Goal: Task Accomplishment & Management: Complete application form

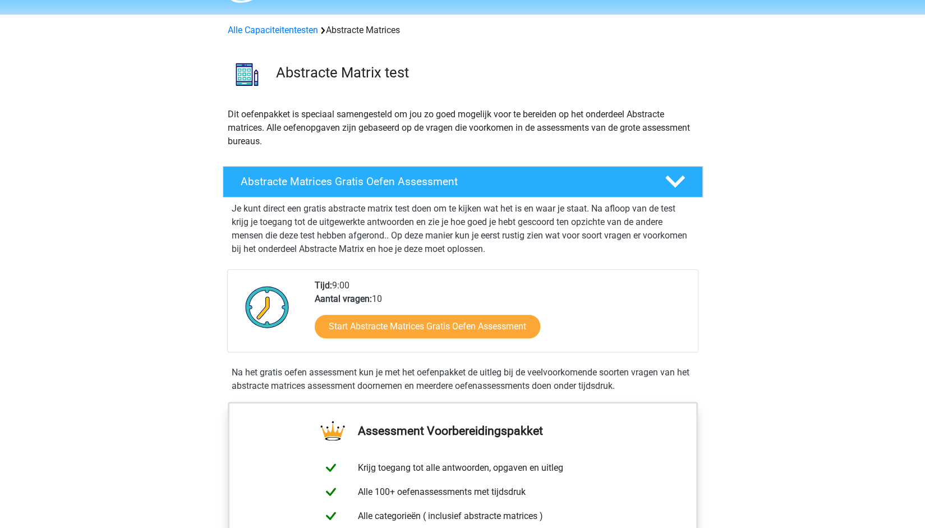
scroll to position [44, 0]
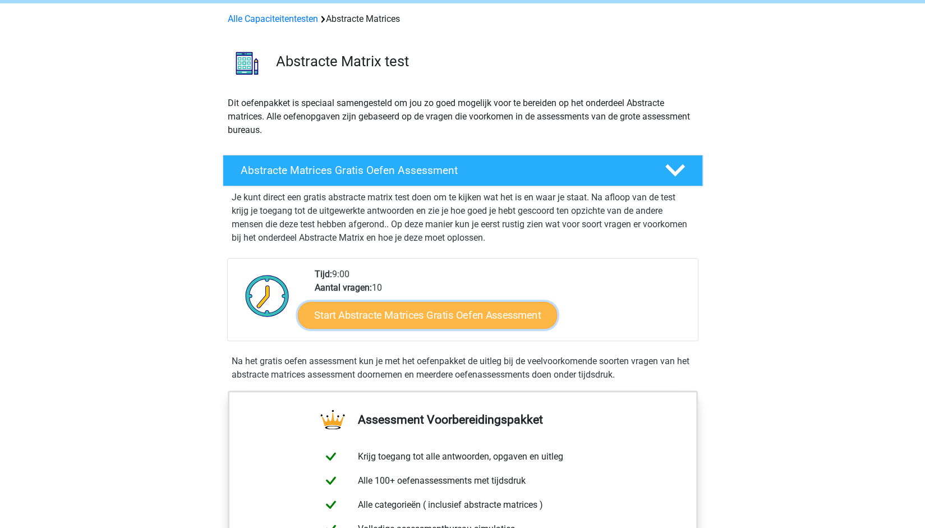
click at [448, 307] on link "Start Abstracte Matrices Gratis Oefen Assessment" at bounding box center [427, 314] width 259 height 27
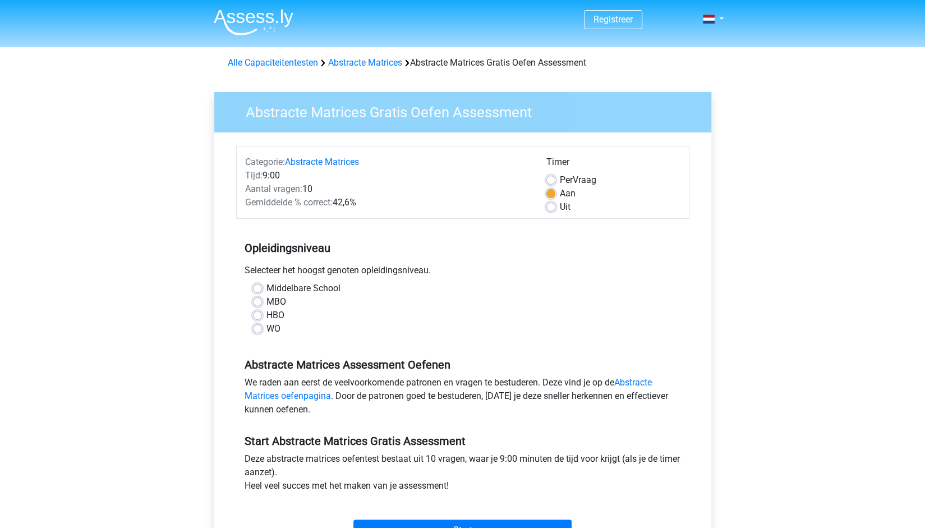
click at [284, 288] on label "Middelbare School" at bounding box center [303, 288] width 74 height 13
click at [262, 288] on input "Middelbare School" at bounding box center [257, 287] width 9 height 11
radio input "true"
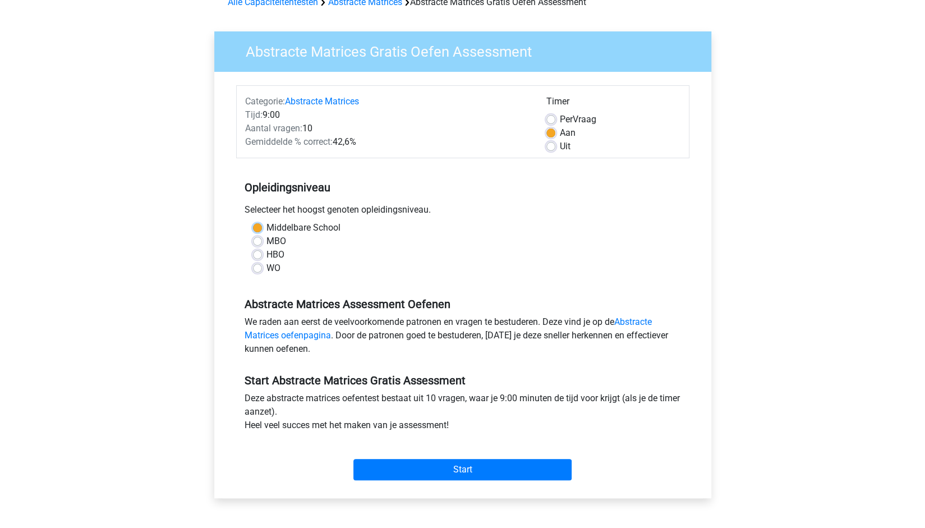
scroll to position [64, 0]
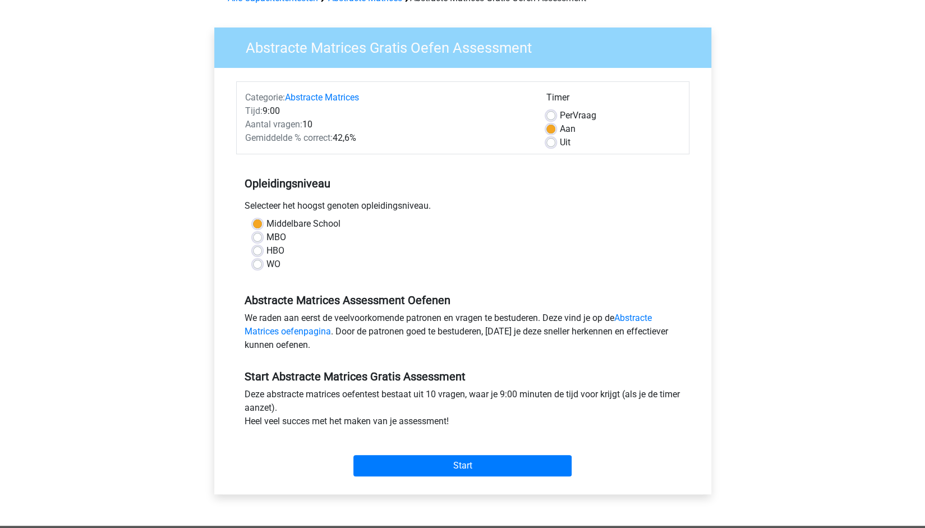
click at [266, 245] on label "HBO" at bounding box center [275, 250] width 18 height 13
click at [259, 245] on input "HBO" at bounding box center [257, 249] width 9 height 11
radio input "true"
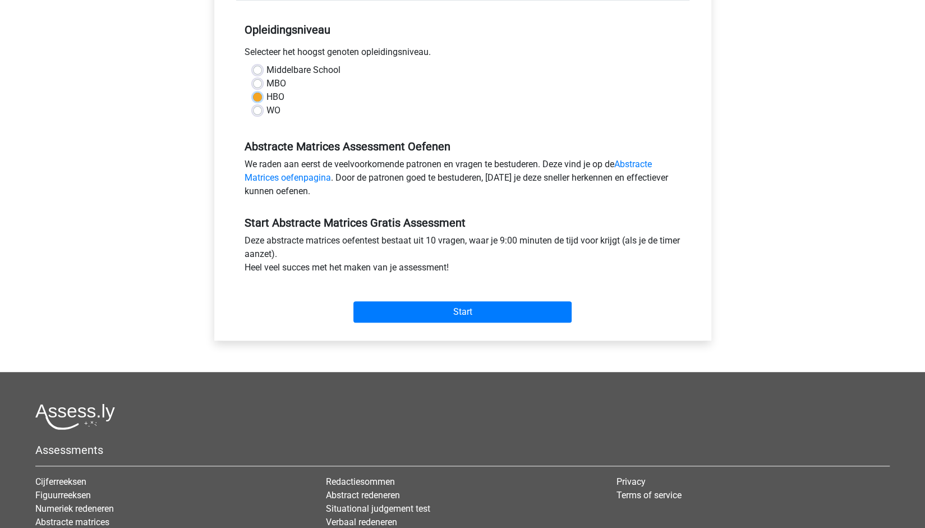
scroll to position [223, 0]
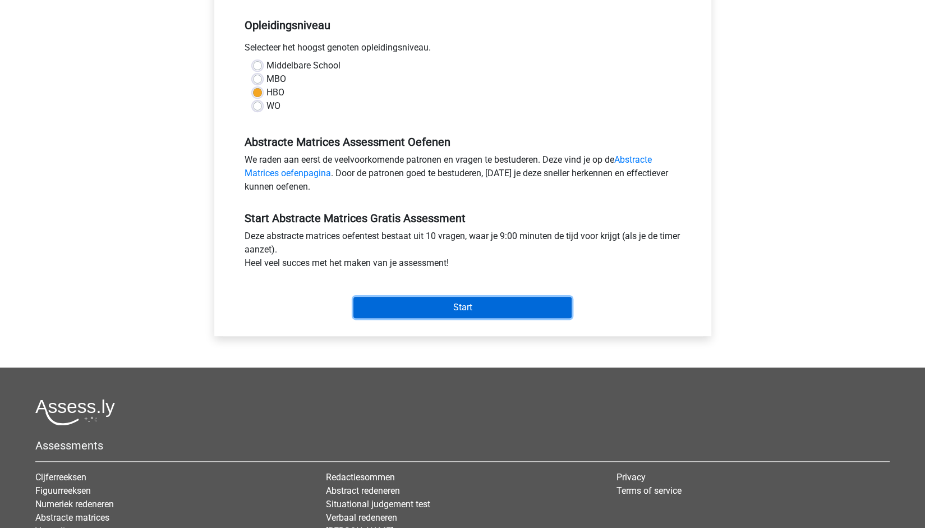
click at [458, 300] on input "Start" at bounding box center [462, 307] width 218 height 21
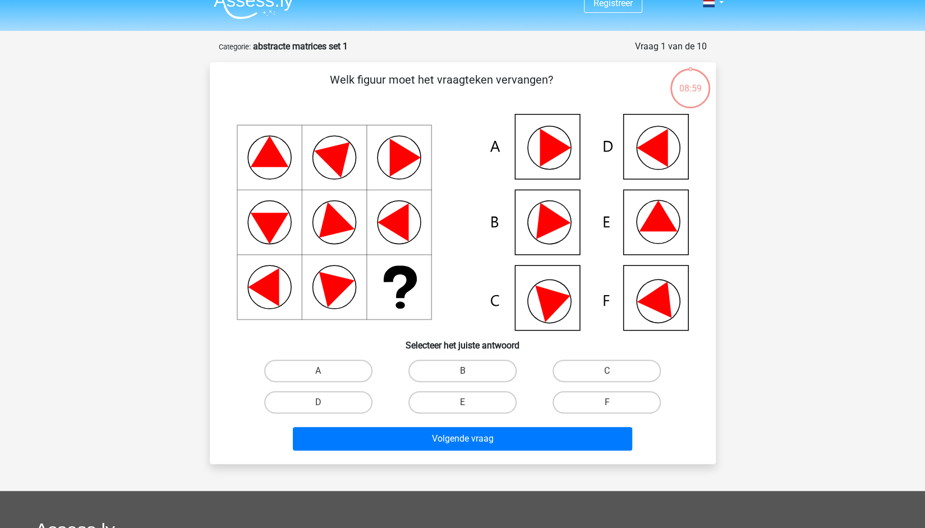
scroll to position [17, 0]
click at [468, 408] on input "E" at bounding box center [465, 405] width 7 height 7
radio input "true"
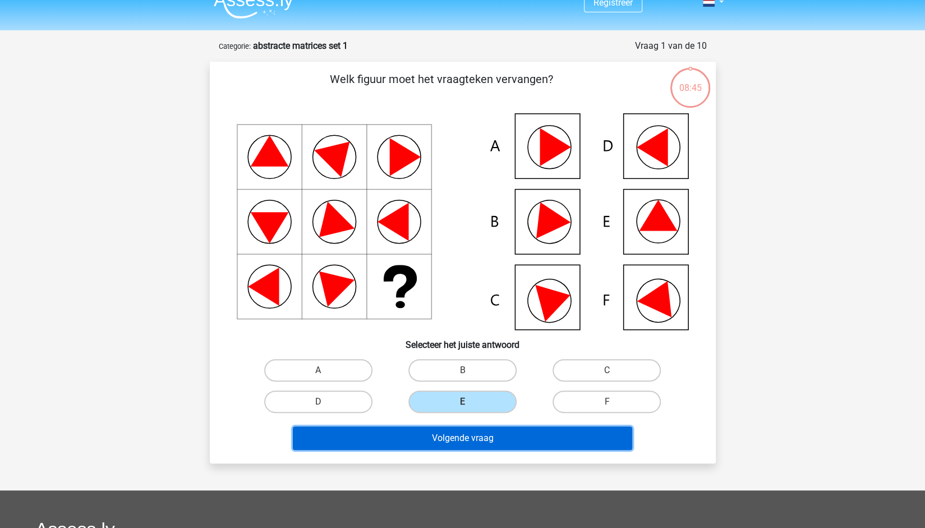
click at [453, 442] on button "Volgende vraag" at bounding box center [462, 438] width 339 height 24
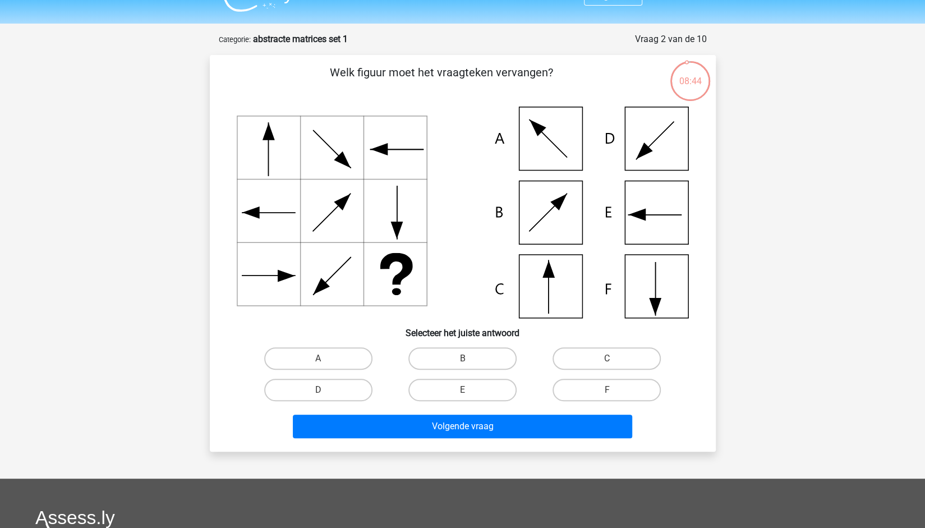
scroll to position [19, 0]
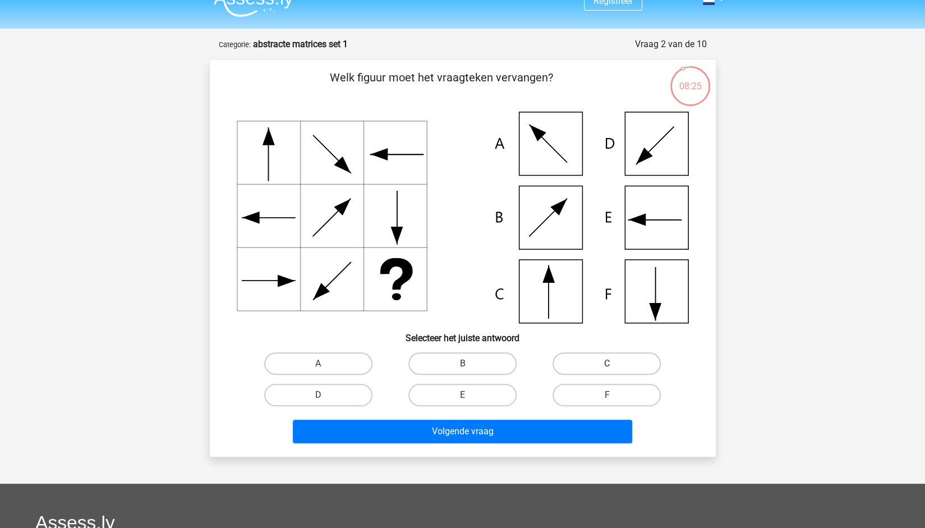
click at [628, 358] on label "C" at bounding box center [606, 363] width 108 height 22
click at [614, 363] on input "C" at bounding box center [610, 366] width 7 height 7
radio input "true"
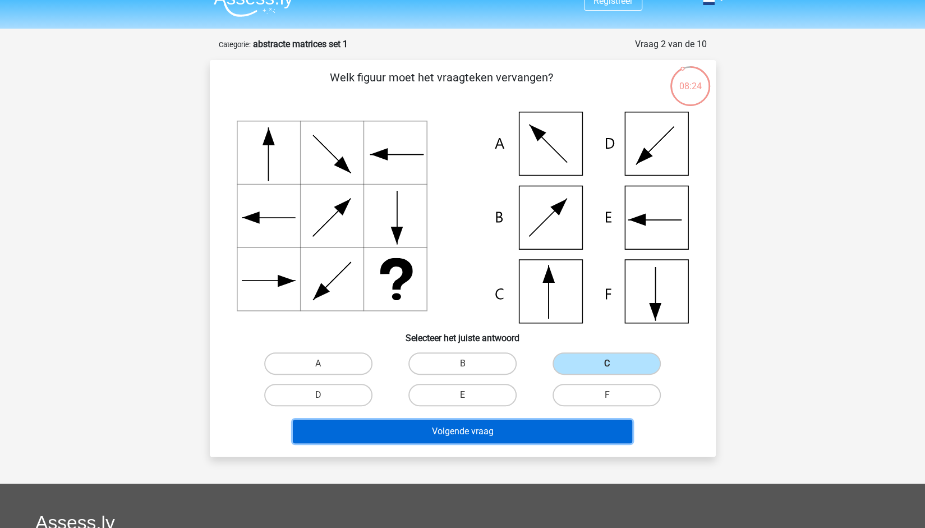
click at [460, 438] on button "Volgende vraag" at bounding box center [462, 432] width 339 height 24
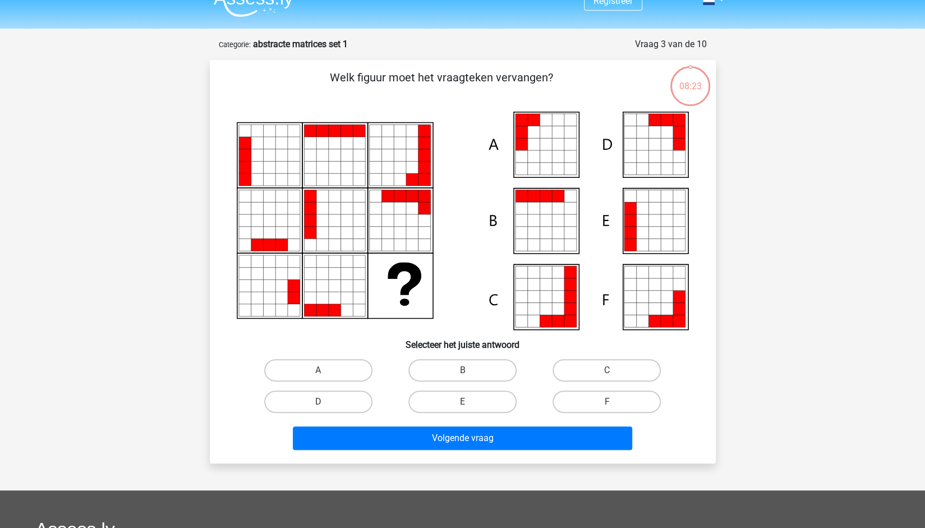
scroll to position [56, 0]
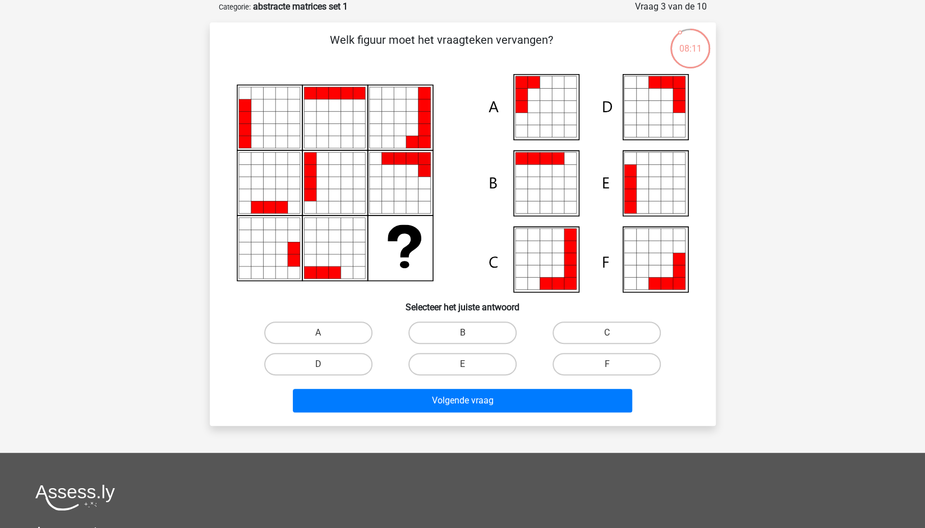
click at [462, 347] on div "B" at bounding box center [462, 332] width 144 height 31
click at [458, 360] on label "E" at bounding box center [462, 364] width 108 height 22
click at [462, 364] on input "E" at bounding box center [465, 367] width 7 height 7
radio input "true"
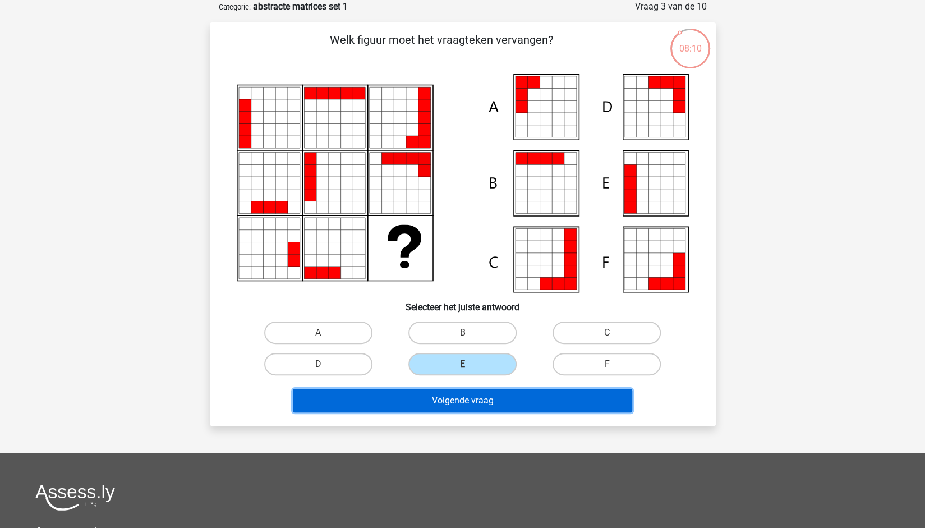
click at [453, 404] on button "Volgende vraag" at bounding box center [462, 401] width 339 height 24
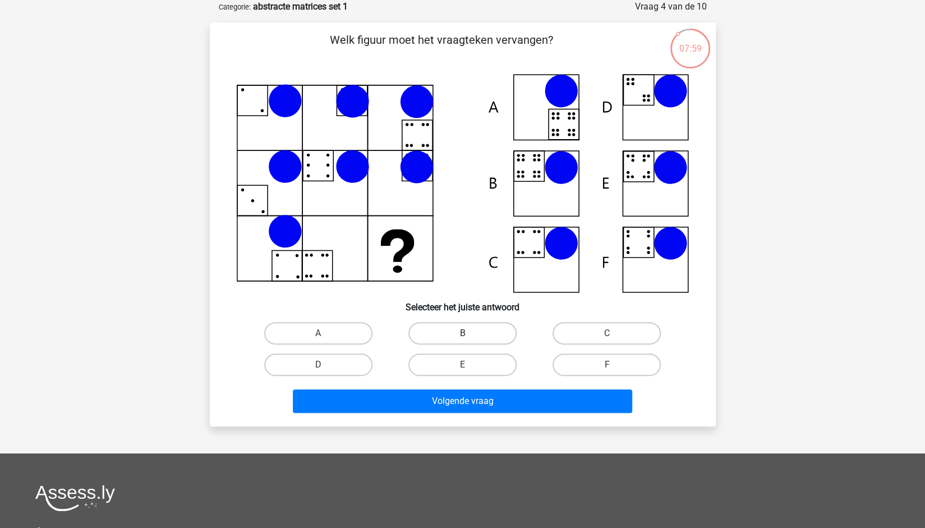
click at [457, 329] on label "B" at bounding box center [462, 333] width 108 height 22
click at [462, 333] on input "B" at bounding box center [465, 336] width 7 height 7
radio input "true"
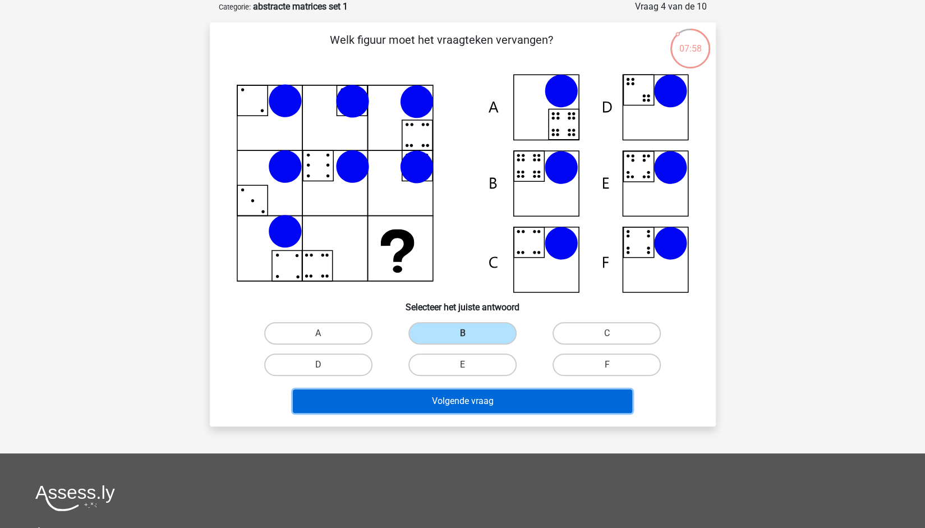
click at [462, 396] on button "Volgende vraag" at bounding box center [462, 401] width 339 height 24
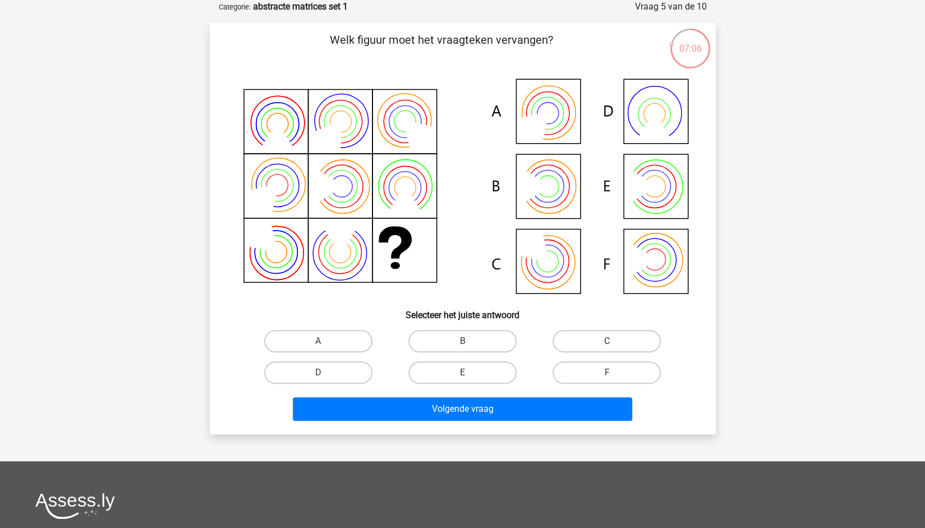
click at [468, 343] on input "B" at bounding box center [465, 344] width 7 height 7
radio input "true"
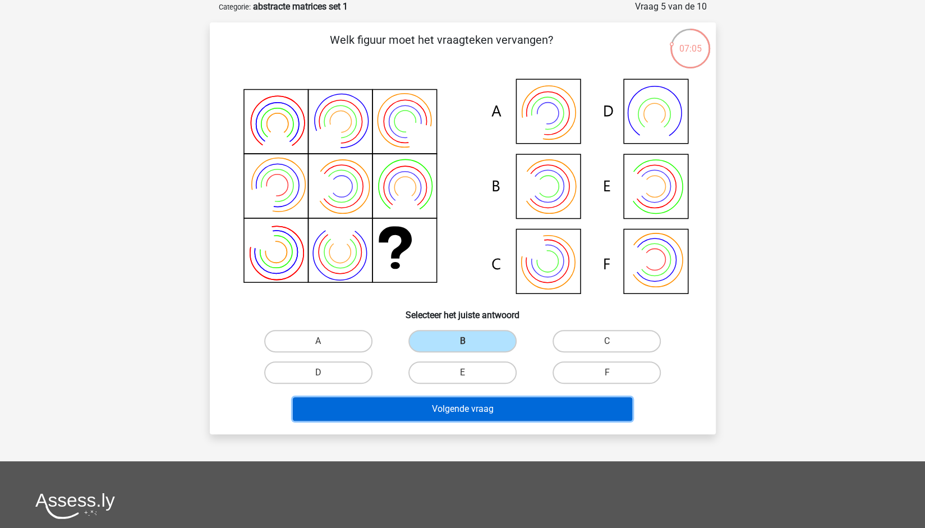
click at [475, 417] on button "Volgende vraag" at bounding box center [462, 409] width 339 height 24
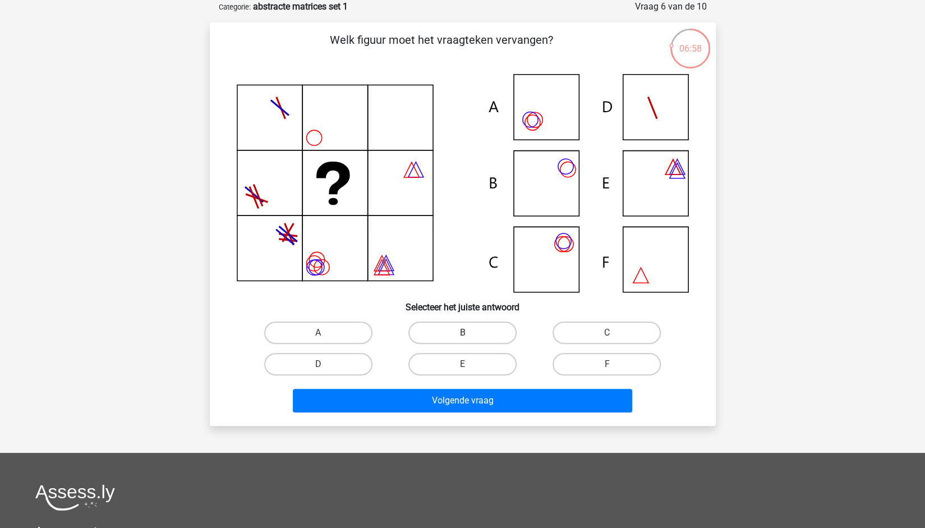
click at [455, 329] on label "B" at bounding box center [462, 332] width 108 height 22
click at [462, 333] on input "B" at bounding box center [465, 336] width 7 height 7
radio input "true"
click at [581, 330] on label "C" at bounding box center [606, 332] width 108 height 22
click at [607, 333] on input "C" at bounding box center [610, 336] width 7 height 7
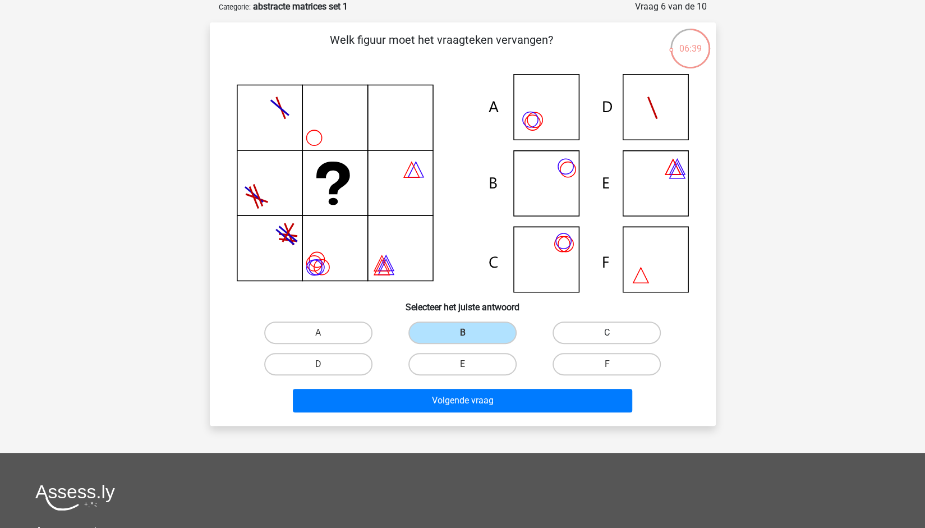
radio input "true"
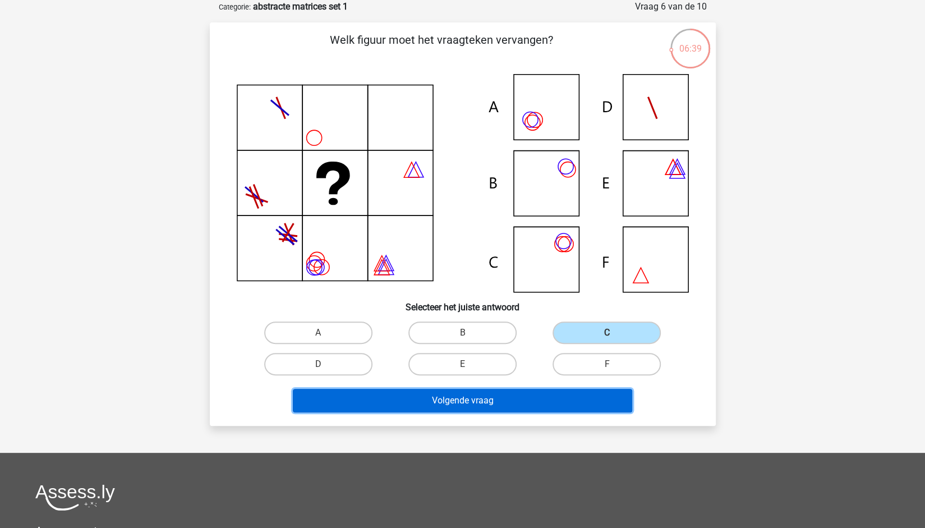
click at [490, 400] on button "Volgende vraag" at bounding box center [462, 401] width 339 height 24
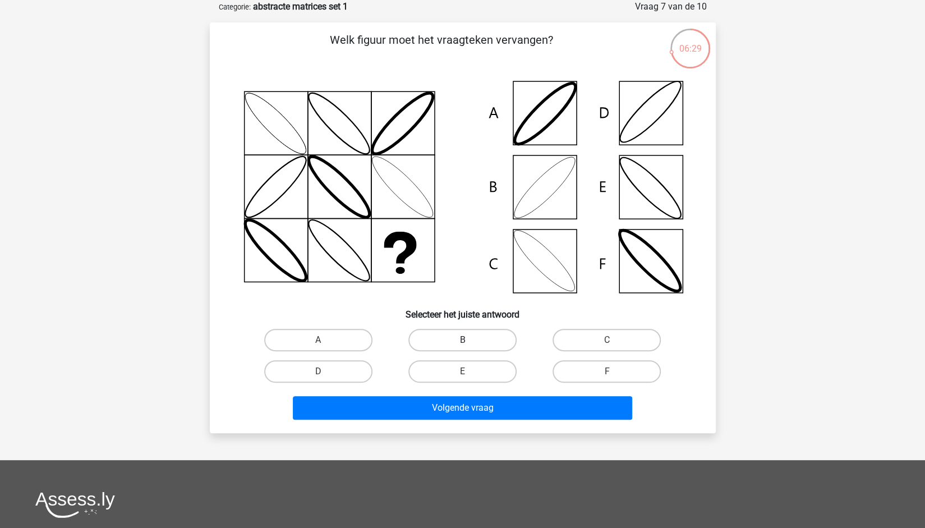
click at [468, 334] on label "B" at bounding box center [462, 340] width 108 height 22
click at [468, 340] on input "B" at bounding box center [465, 343] width 7 height 7
radio input "true"
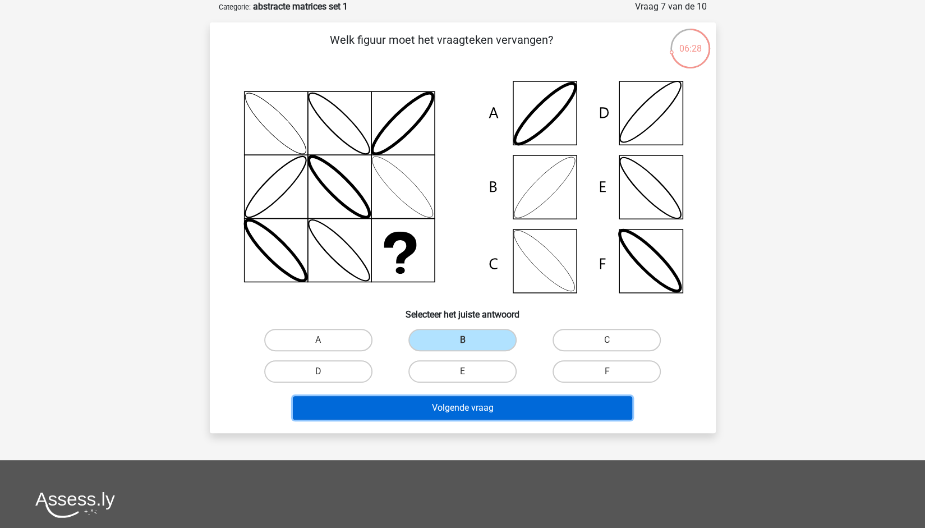
click at [455, 399] on button "Volgende vraag" at bounding box center [462, 408] width 339 height 24
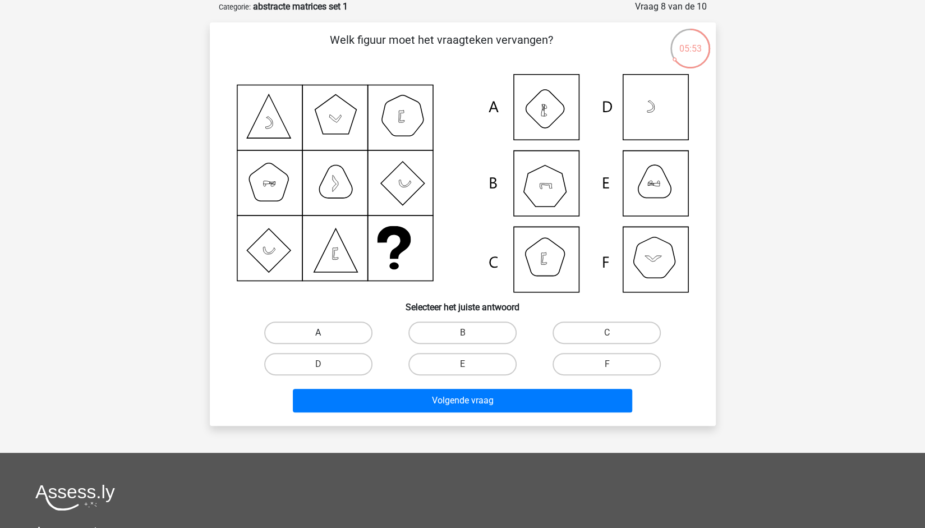
click at [334, 331] on label "A" at bounding box center [318, 332] width 108 height 22
click at [325, 333] on input "A" at bounding box center [321, 336] width 7 height 7
radio input "true"
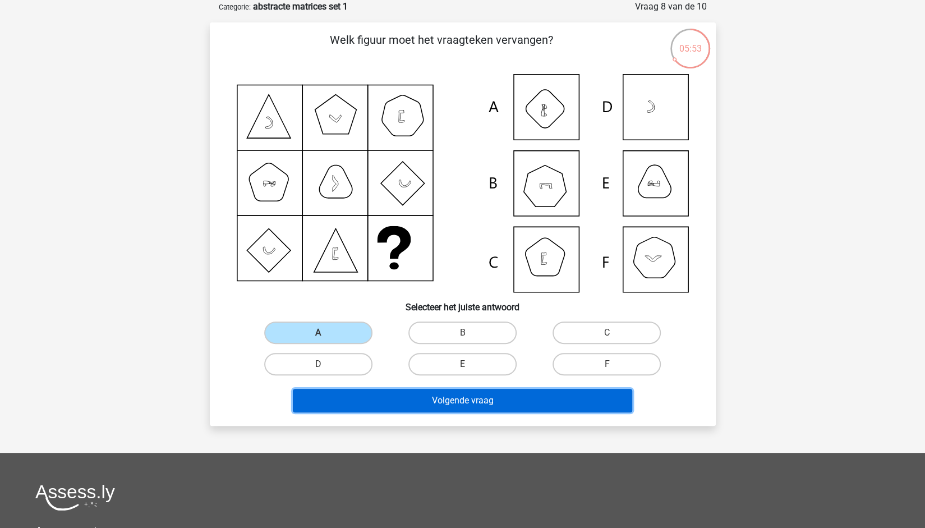
click at [481, 402] on button "Volgende vraag" at bounding box center [462, 401] width 339 height 24
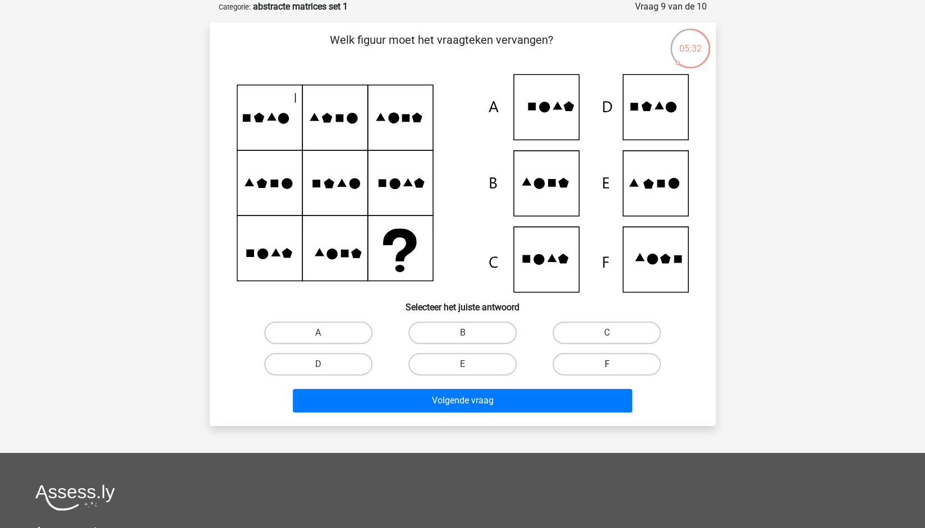
click at [556, 363] on label "F" at bounding box center [606, 364] width 108 height 22
click at [607, 364] on input "F" at bounding box center [610, 367] width 7 height 7
radio input "true"
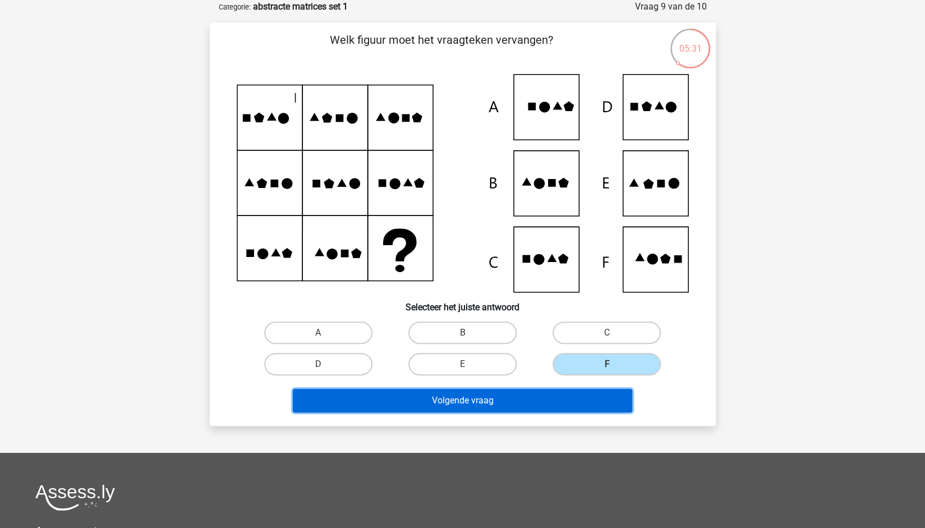
click at [508, 408] on button "Volgende vraag" at bounding box center [462, 401] width 339 height 24
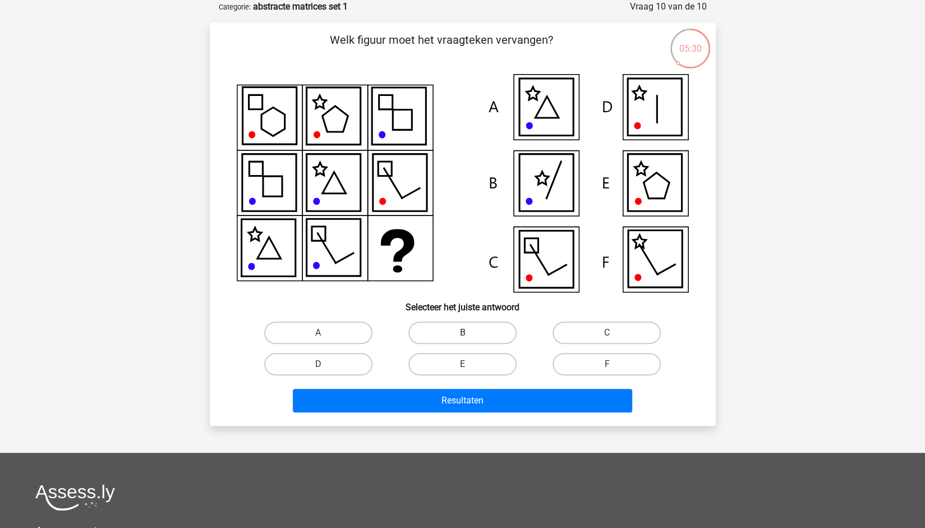
click at [460, 340] on label "B" at bounding box center [462, 332] width 108 height 22
click at [462, 340] on input "B" at bounding box center [465, 336] width 7 height 7
radio input "true"
click at [463, 382] on div "Resultaten" at bounding box center [463, 398] width 470 height 37
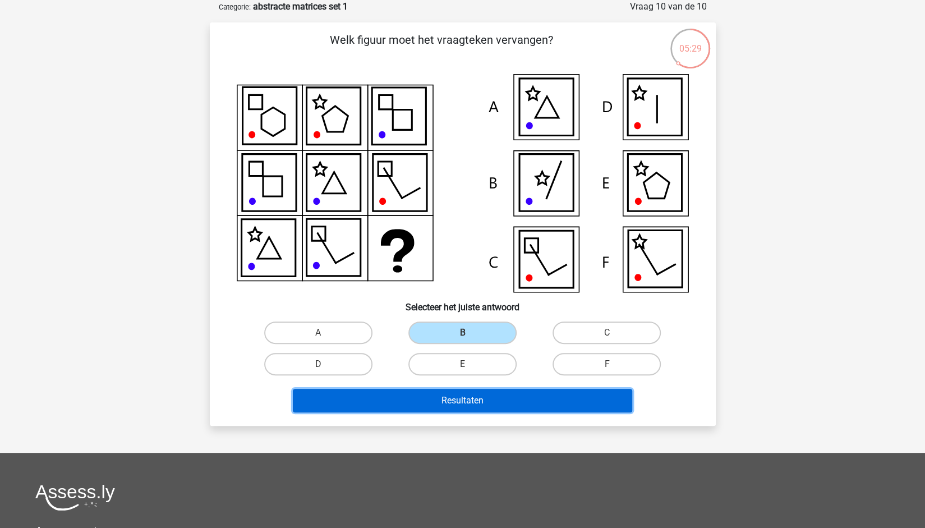
click at [454, 403] on button "Resultaten" at bounding box center [462, 401] width 339 height 24
